Goal: Transaction & Acquisition: Purchase product/service

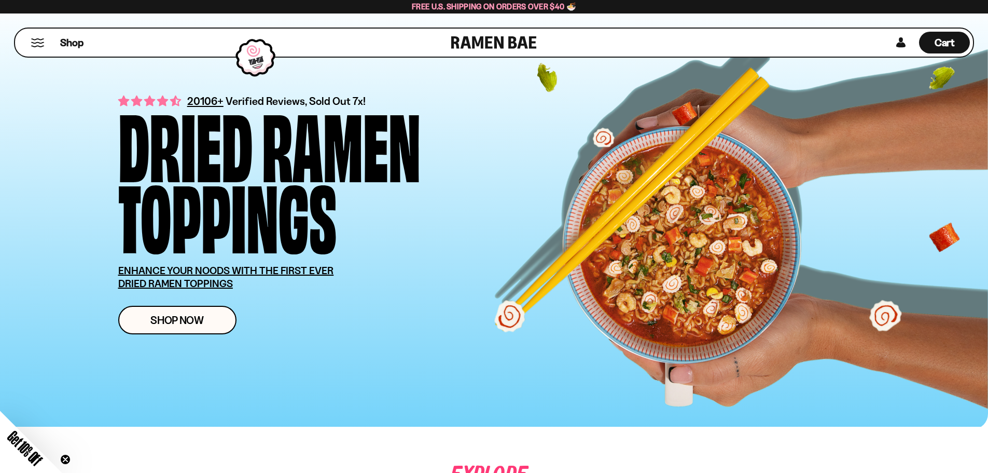
click at [43, 43] on button "Mobile Menu Trigger" at bounding box center [38, 42] width 14 height 9
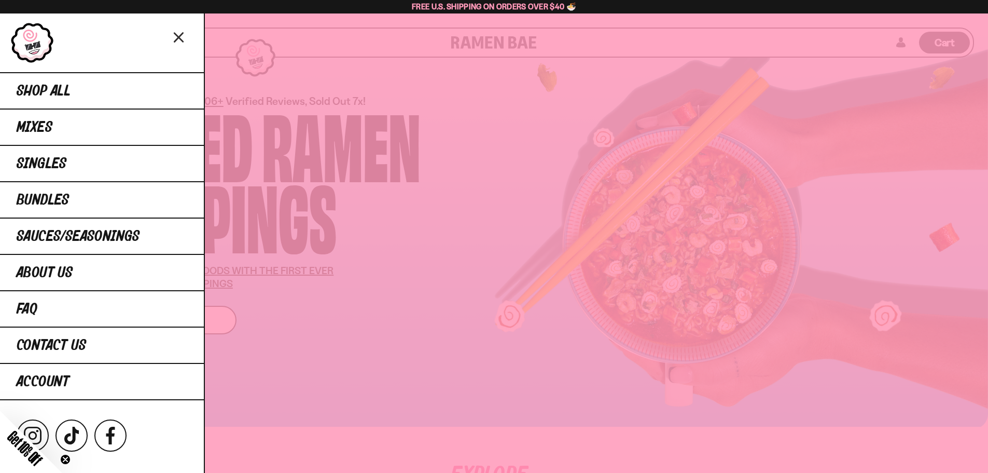
click at [186, 32] on icon "Close menu" at bounding box center [179, 37] width 18 height 20
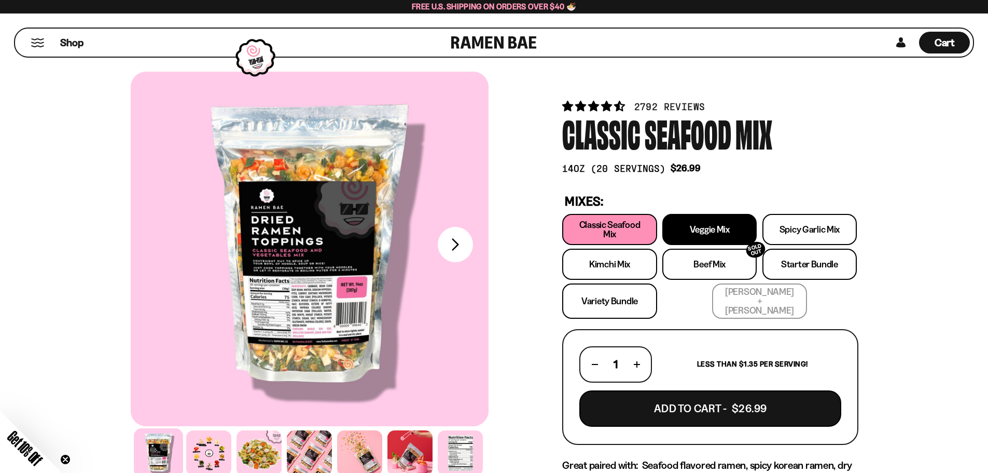
click at [687, 221] on link "Veggie Mix" at bounding box center [709, 229] width 94 height 31
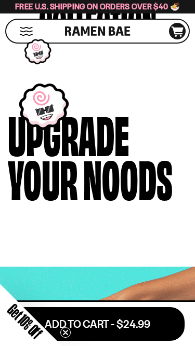
click at [121, 39] on div "Collection" at bounding box center [97, 20] width 117 height 37
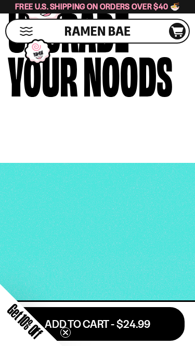
scroll to position [1864, 0]
